Goal: Transaction & Acquisition: Purchase product/service

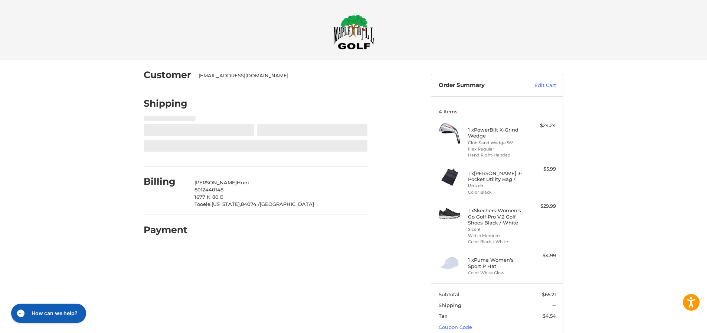
select select "**"
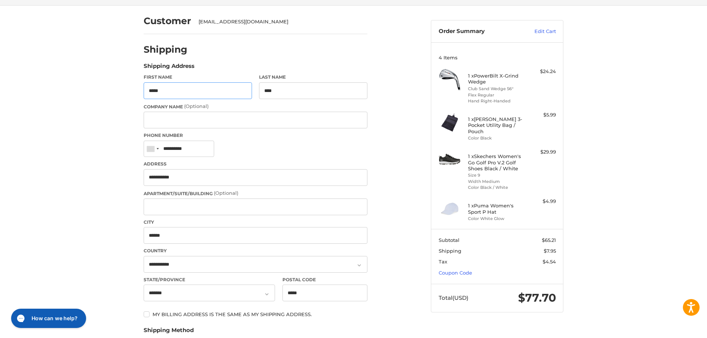
scroll to position [95, 0]
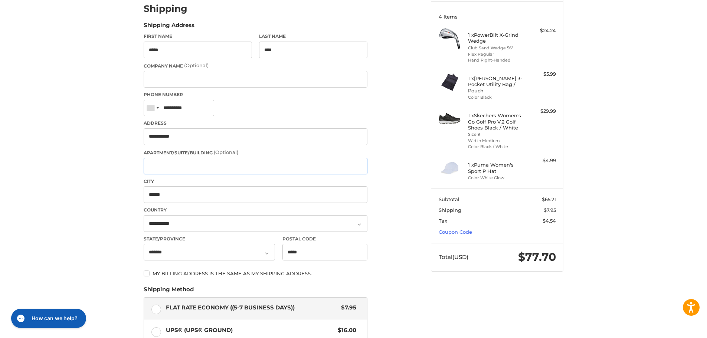
click at [231, 167] on input "Apartment/Suite/Building (Optional)" at bounding box center [256, 166] width 224 height 17
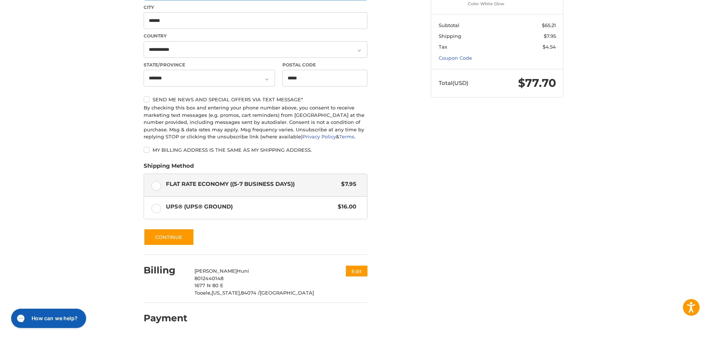
scroll to position [292, 0]
click at [172, 241] on button "Continue" at bounding box center [169, 237] width 50 height 17
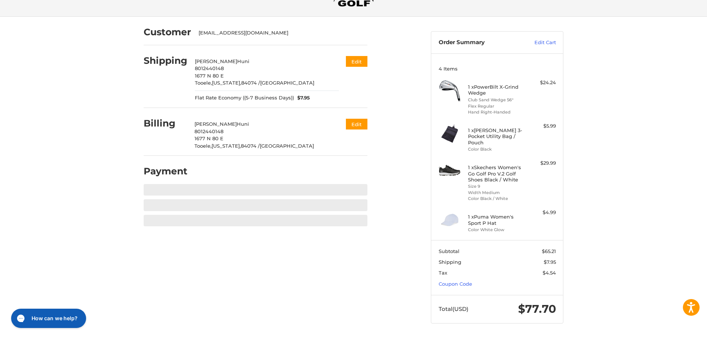
scroll to position [72, 0]
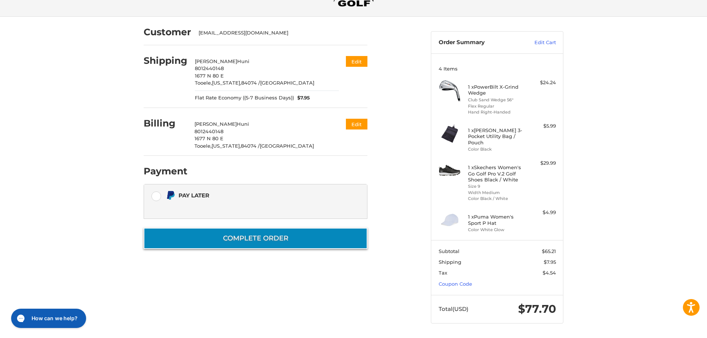
click at [245, 228] on button "Complete order" at bounding box center [256, 238] width 224 height 21
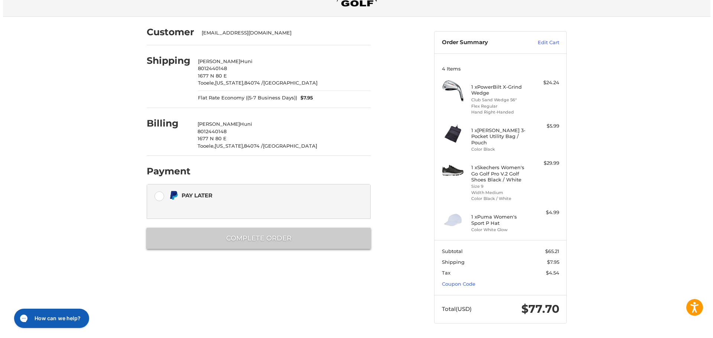
scroll to position [0, 0]
